Goal: Task Accomplishment & Management: Manage account settings

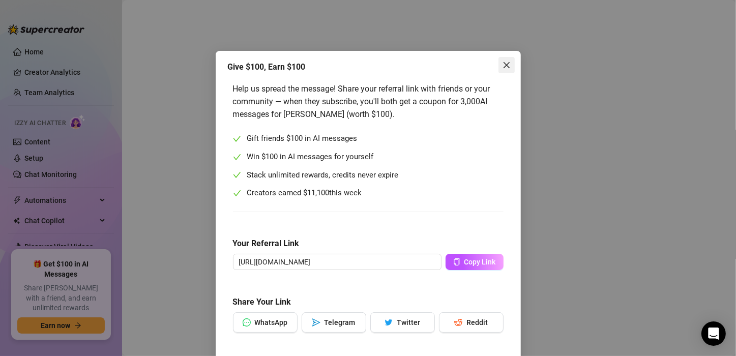
click at [503, 65] on icon "close" at bounding box center [507, 65] width 8 height 8
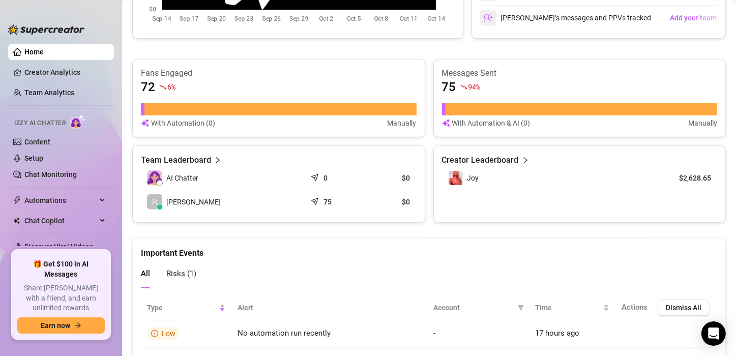
scroll to position [404, 0]
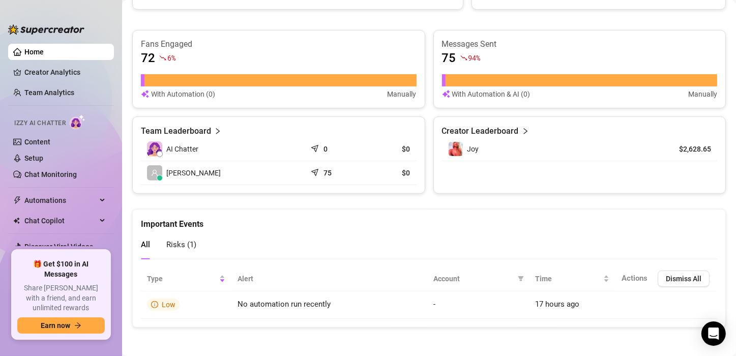
click at [175, 245] on span "Risks ( 1 )" at bounding box center [181, 244] width 30 height 9
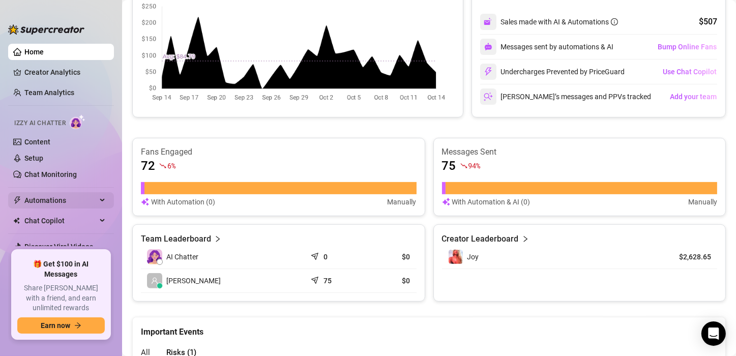
scroll to position [295, 0]
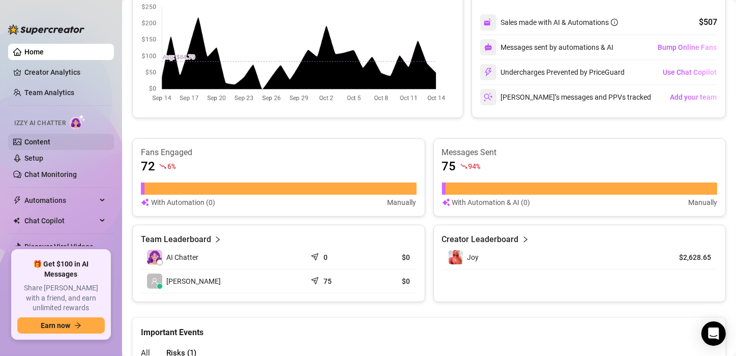
click at [39, 143] on link "Content" at bounding box center [37, 142] width 26 height 8
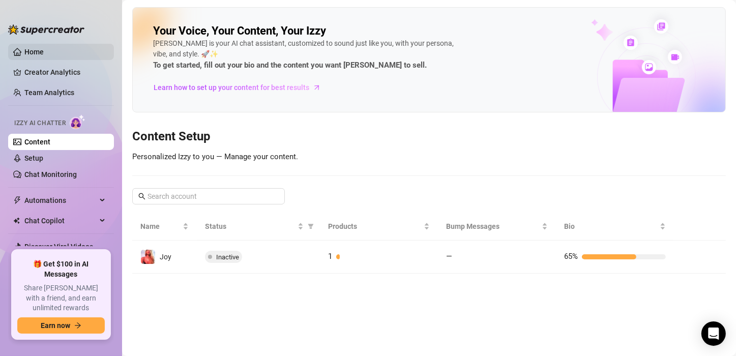
click at [43, 55] on link "Home" at bounding box center [33, 52] width 19 height 8
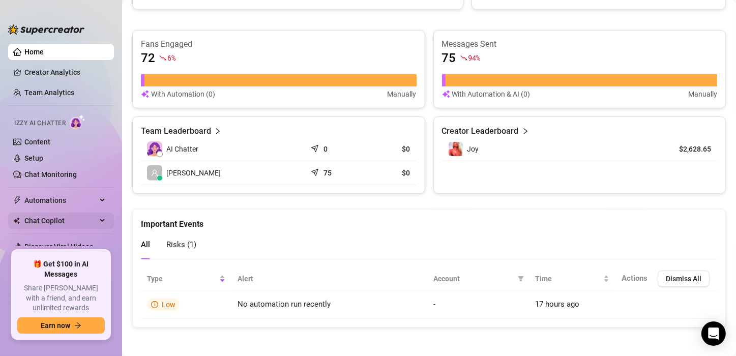
scroll to position [22, 0]
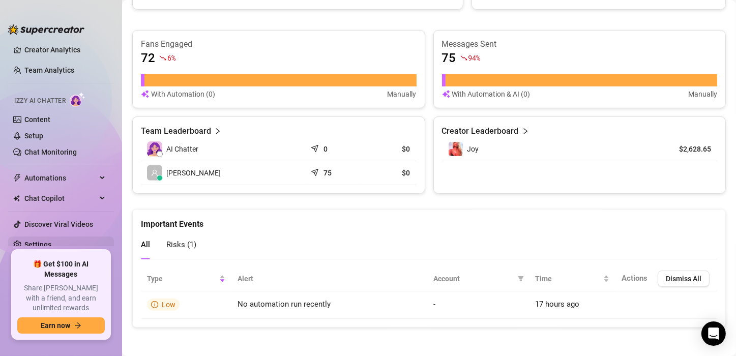
click at [44, 246] on link "Settings" at bounding box center [37, 245] width 27 height 8
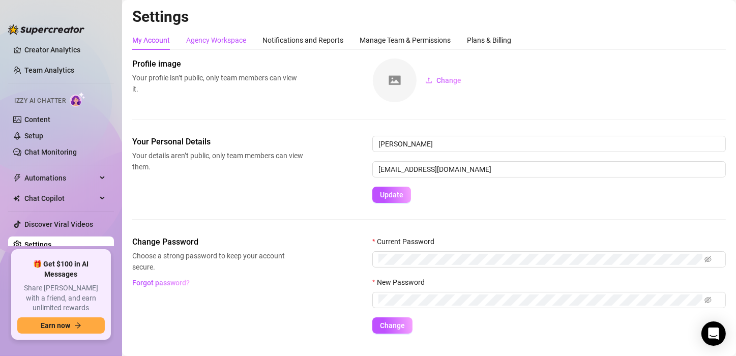
click at [221, 43] on div "Agency Workspace" at bounding box center [216, 40] width 60 height 11
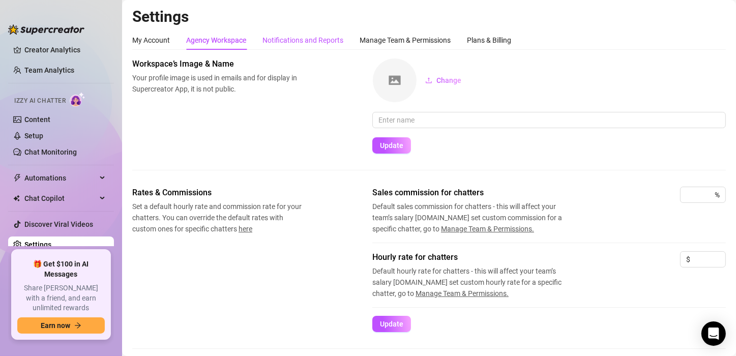
click at [312, 37] on div "Notifications and Reports" at bounding box center [303, 40] width 81 height 11
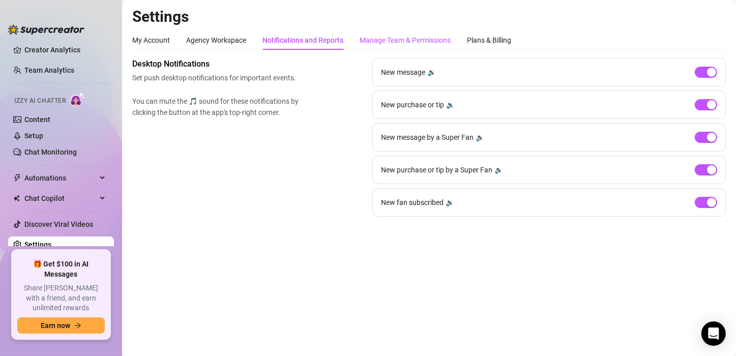
click at [399, 40] on div "Manage Team & Permissions" at bounding box center [405, 40] width 91 height 11
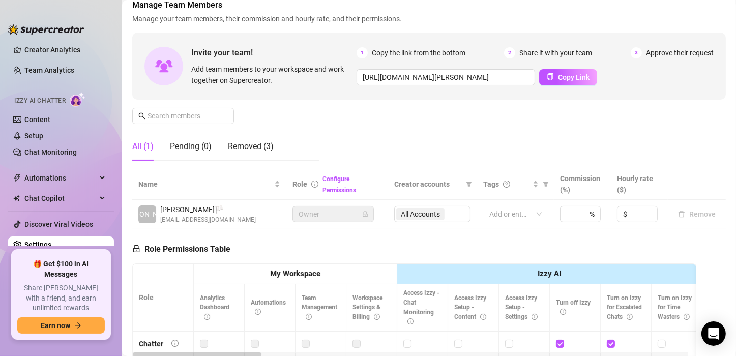
scroll to position [59, 0]
click at [445, 216] on div "All Accounts" at bounding box center [432, 214] width 76 height 16
click at [430, 215] on div "All Accounts" at bounding box center [432, 214] width 76 height 16
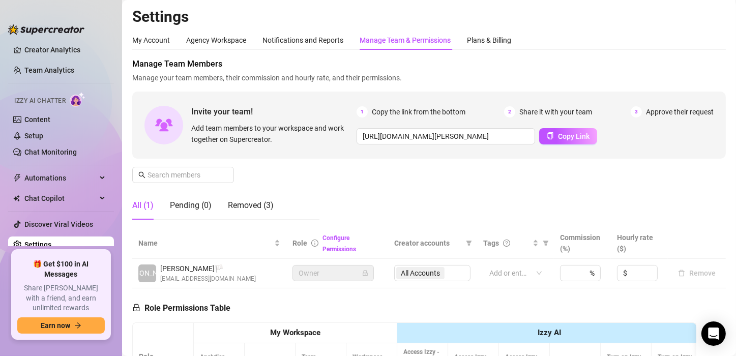
scroll to position [3, 0]
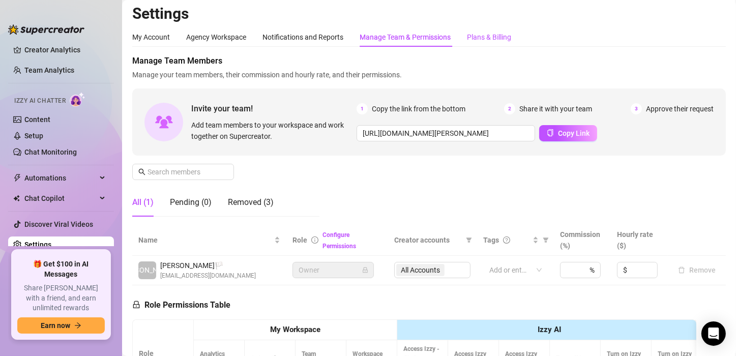
click at [493, 36] on div "Plans & Billing" at bounding box center [489, 37] width 44 height 11
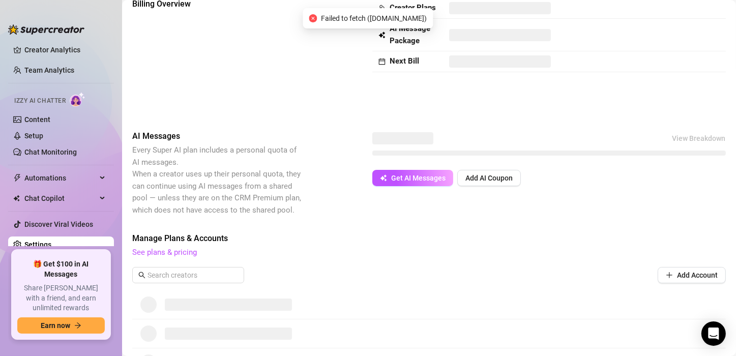
scroll to position [56, 0]
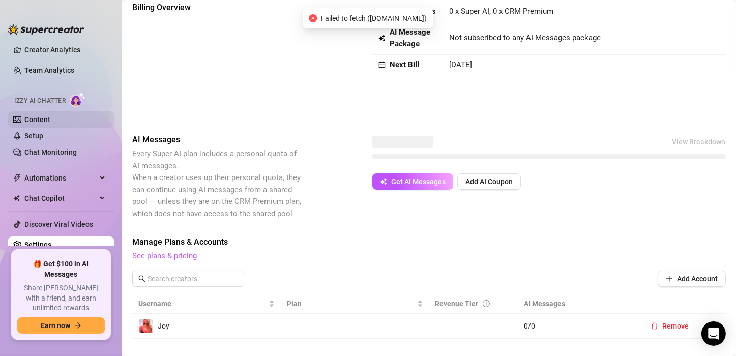
click at [35, 117] on link "Content" at bounding box center [37, 120] width 26 height 8
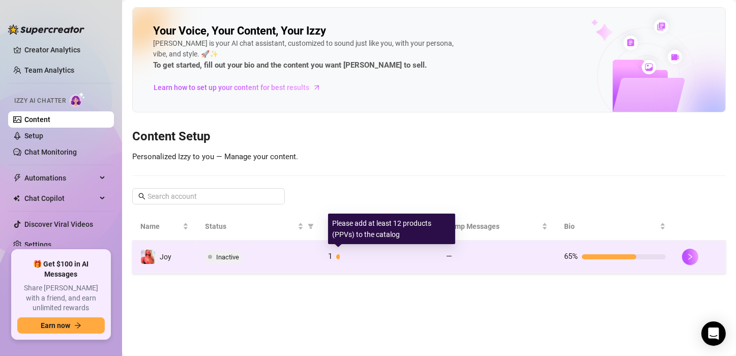
click at [337, 258] on div at bounding box center [338, 256] width 4 height 5
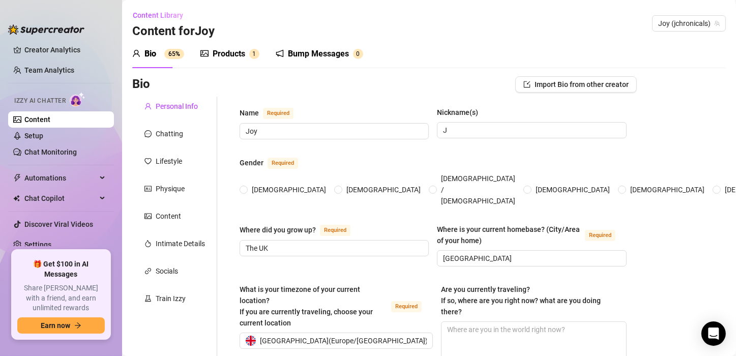
radio input "true"
type input "[DATE]"
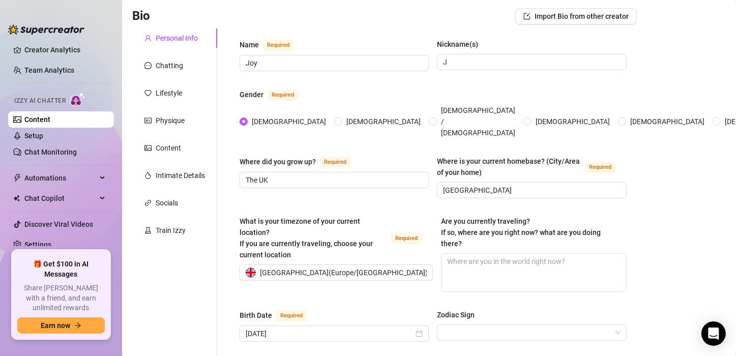
scroll to position [67, 0]
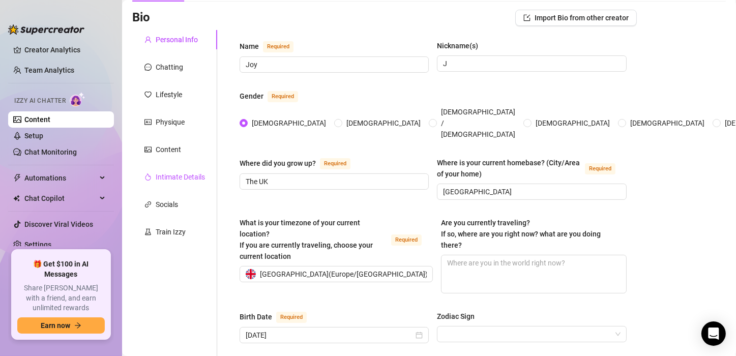
click at [177, 178] on div "Intimate Details" at bounding box center [180, 176] width 49 height 11
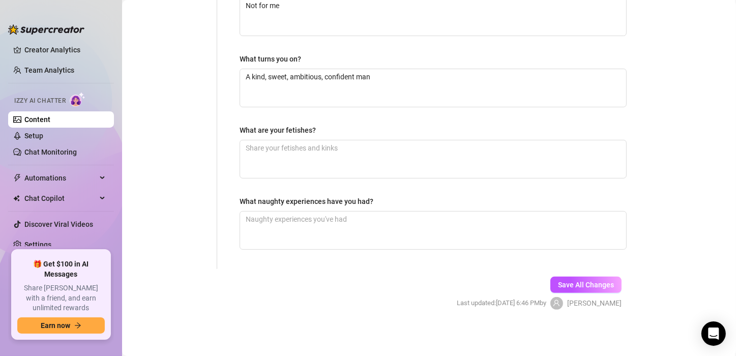
scroll to position [0, 0]
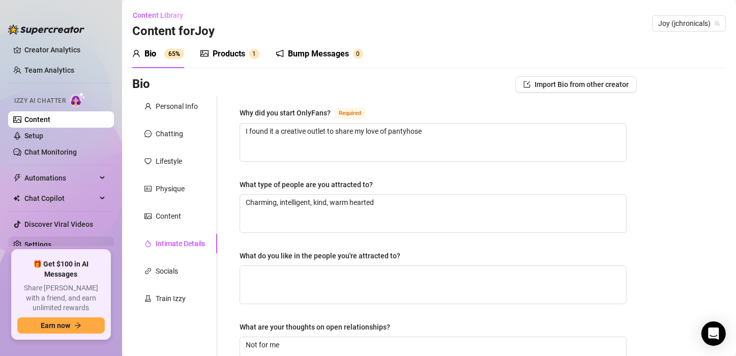
click at [51, 249] on link "Settings" at bounding box center [37, 245] width 27 height 8
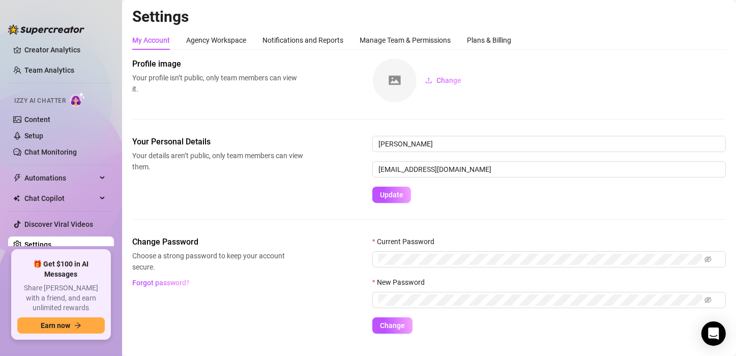
click at [650, 11] on h2 "Settings" at bounding box center [429, 16] width 594 height 19
